Goal: Register for event/course

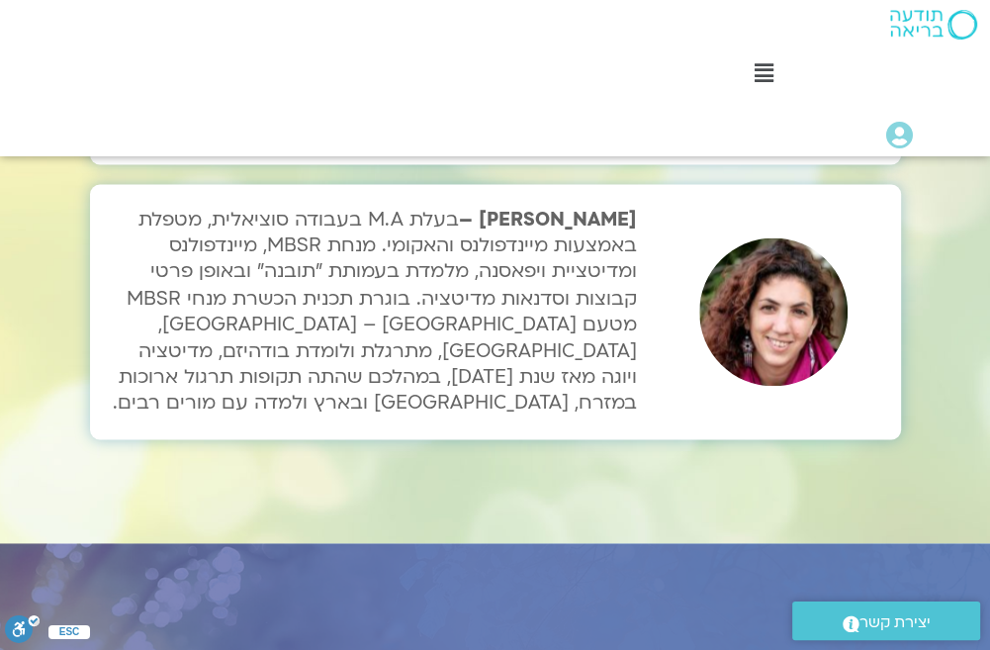
scroll to position [7233, 0]
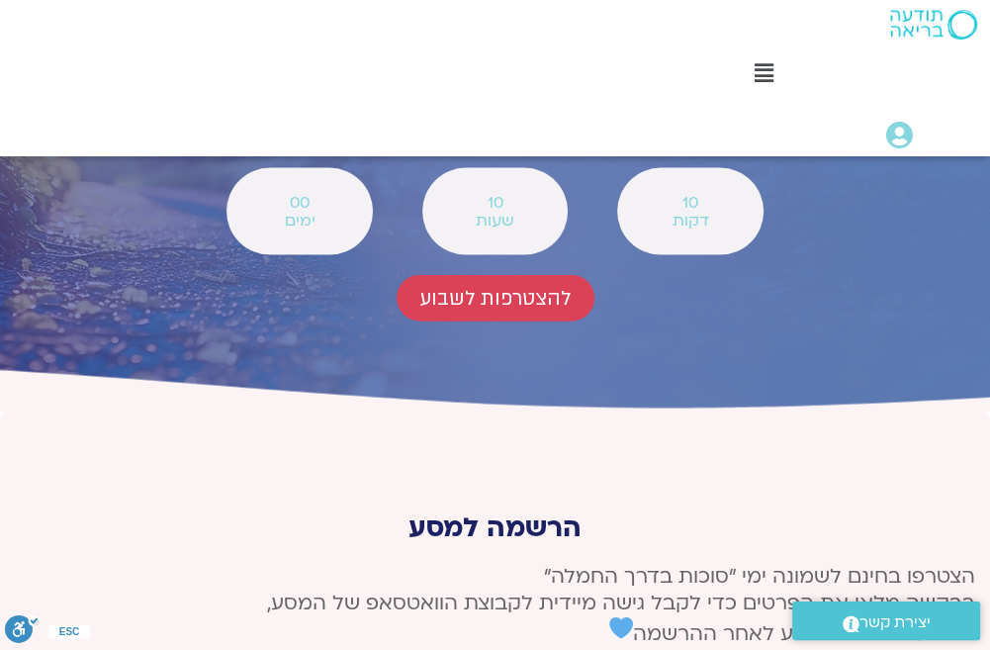
scroll to position [7800, 0]
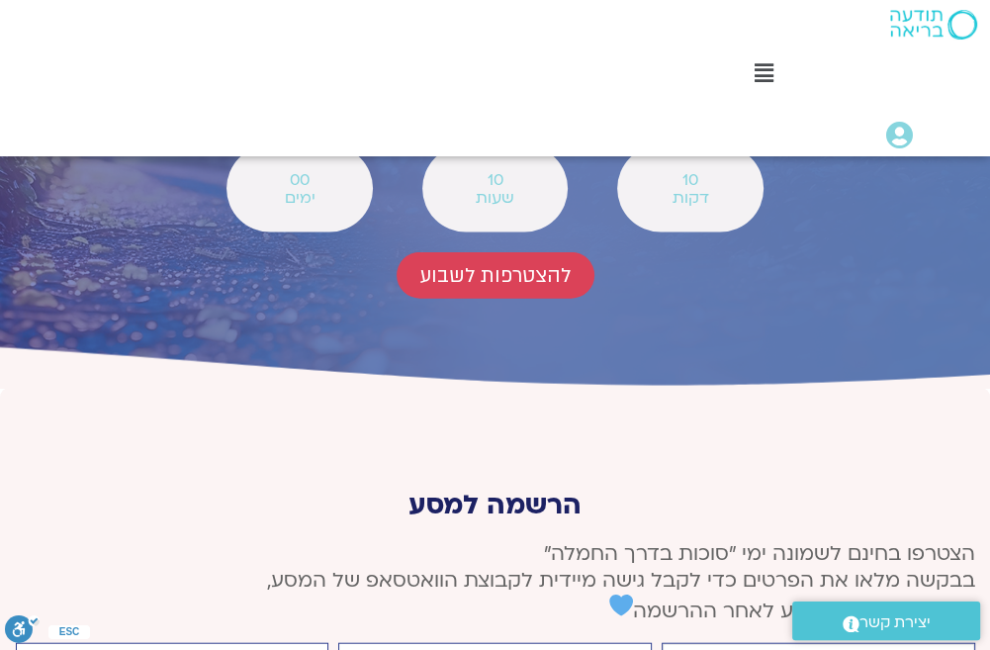
type input "‫אסתר מיכאל‬‎"
type input "[EMAIL_ADDRESS][DOMAIN_NAME]"
type input "0548105687"
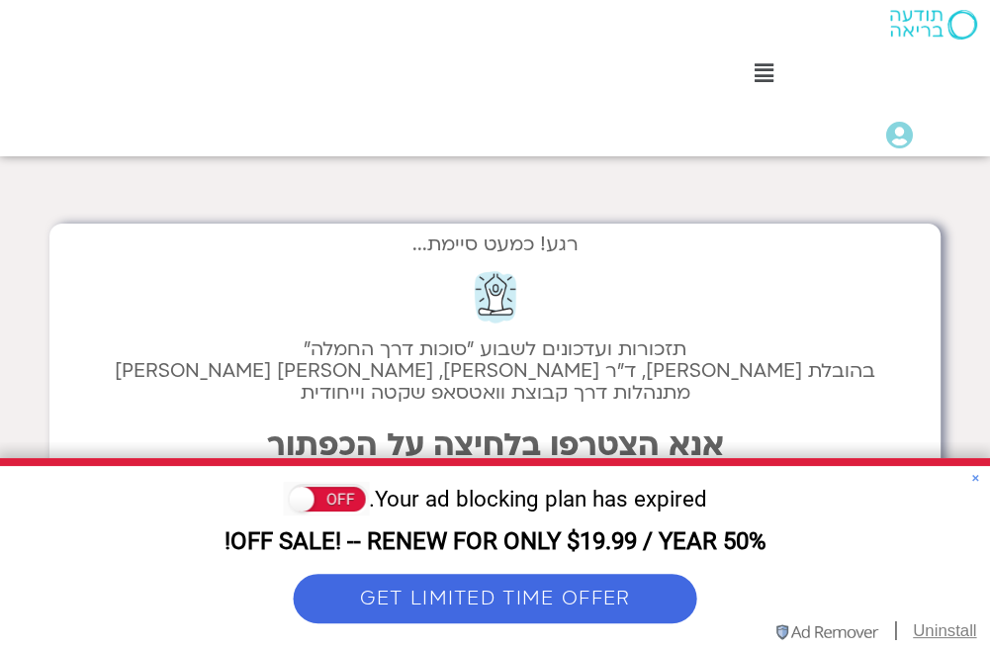
click at [973, 476] on link "×" at bounding box center [975, 478] width 9 height 25
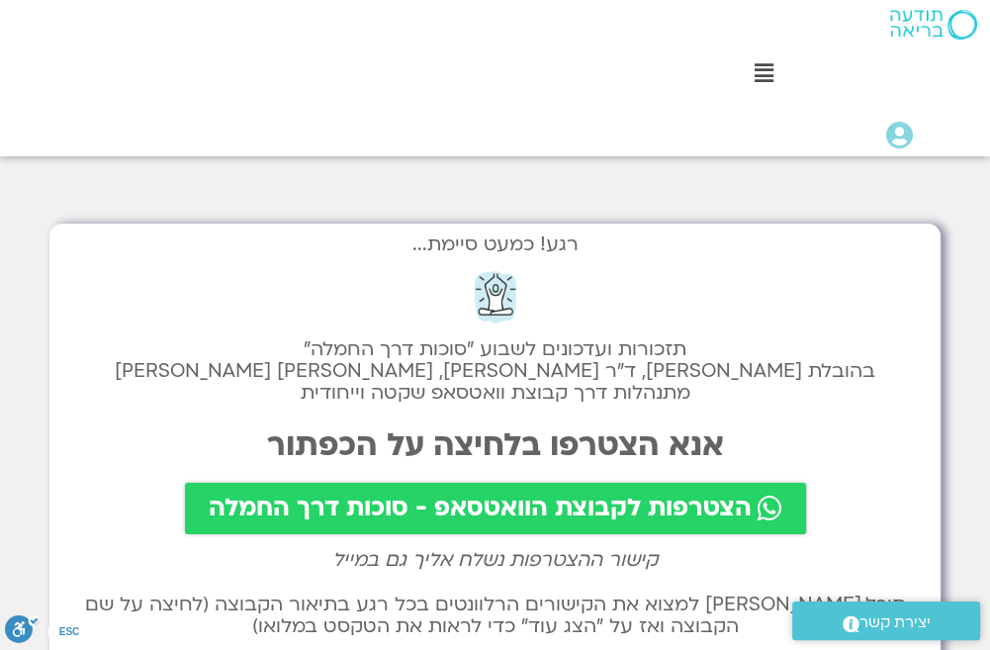
click at [601, 503] on span "הצטרפות לקבוצת הוואטסאפ - סוכות דרך החמלה" at bounding box center [480, 508] width 543 height 28
